Goal: Information Seeking & Learning: Learn about a topic

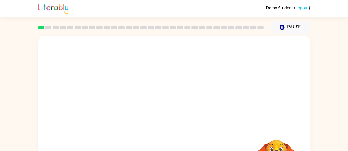
click at [109, 105] on video "Your browser must support playing .mp4 files to use Literably. Please try using…" at bounding box center [174, 82] width 272 height 92
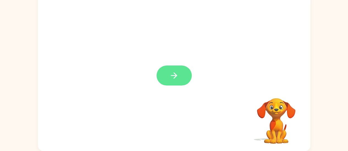
click at [183, 78] on button "button" at bounding box center [173, 76] width 35 height 20
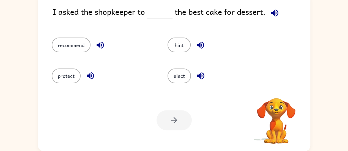
scroll to position [14, 0]
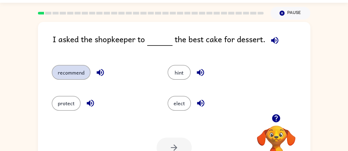
click at [77, 72] on button "recommend" at bounding box center [71, 72] width 39 height 15
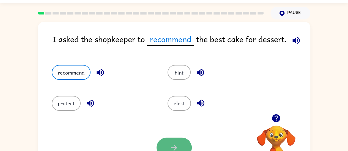
click at [170, 146] on icon "button" at bounding box center [174, 148] width 10 height 10
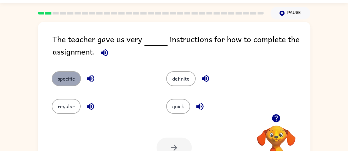
click at [77, 78] on button "specific" at bounding box center [66, 78] width 29 height 15
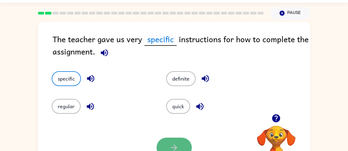
click at [163, 140] on button "button" at bounding box center [173, 148] width 35 height 20
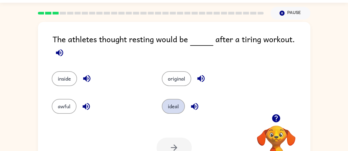
click at [175, 104] on button "ideal" at bounding box center [173, 106] width 23 height 15
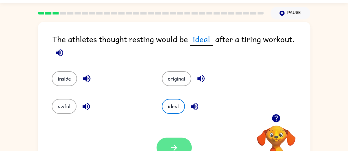
click at [176, 145] on icon "button" at bounding box center [174, 148] width 10 height 10
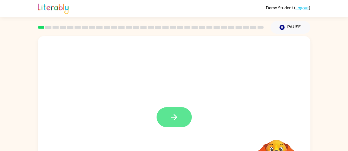
click at [172, 122] on icon "button" at bounding box center [174, 118] width 10 height 10
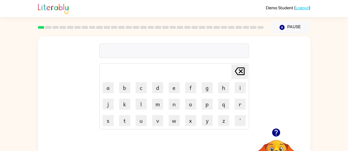
scroll to position [42, 0]
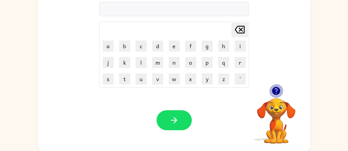
click at [278, 91] on icon "button" at bounding box center [276, 91] width 8 height 8
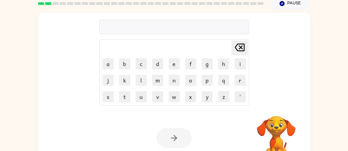
scroll to position [24, 0]
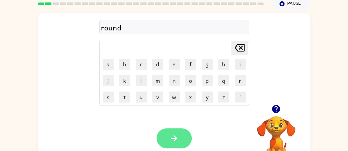
click at [176, 135] on icon "button" at bounding box center [174, 139] width 10 height 10
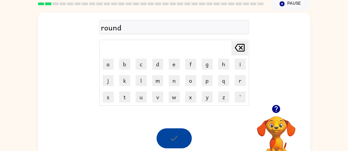
scroll to position [0, 0]
